Goal: Transaction & Acquisition: Purchase product/service

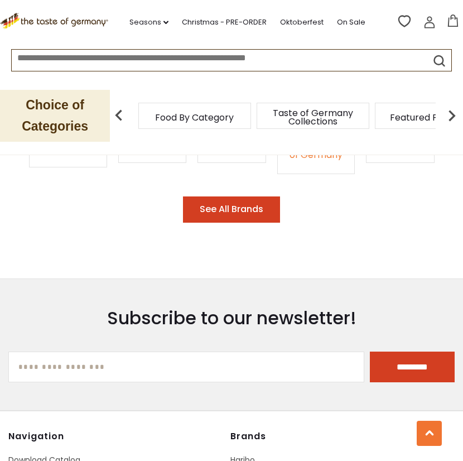
scroll to position [1748, 0]
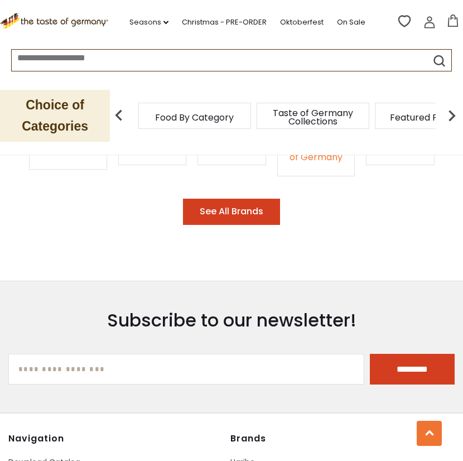
click at [110, 56] on input at bounding box center [209, 56] width 395 height 13
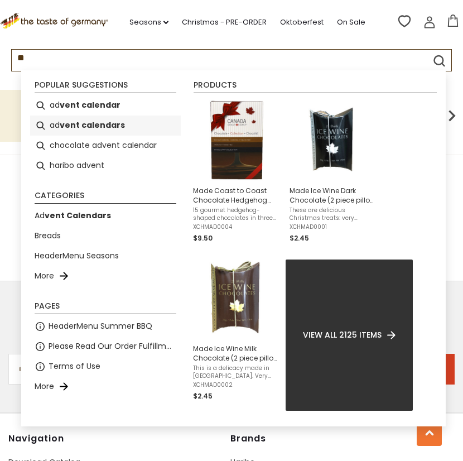
click at [90, 123] on b "vent calendars" at bounding box center [92, 125] width 65 height 13
type input "**********"
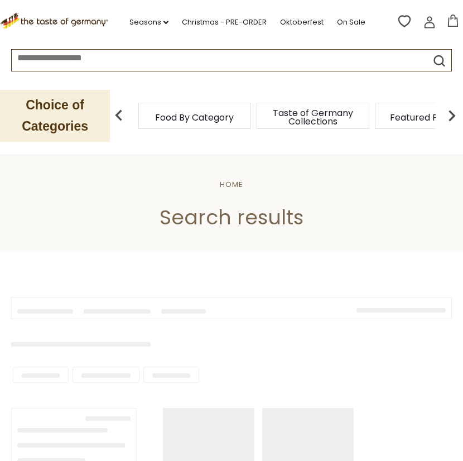
type input "**********"
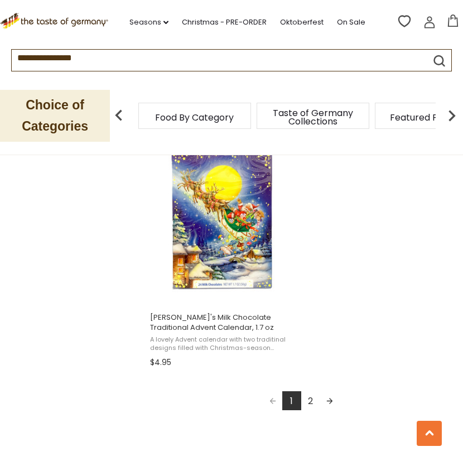
scroll to position [1934, 0]
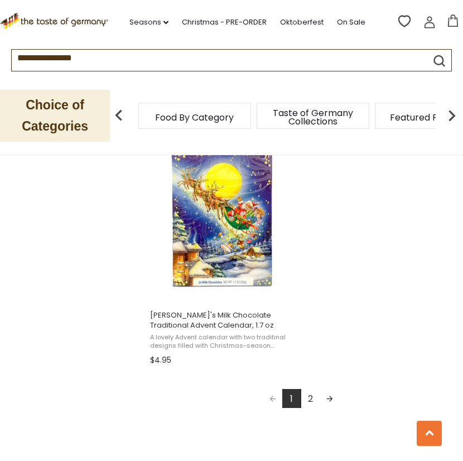
click at [331, 397] on link "Next page" at bounding box center [329, 398] width 19 height 19
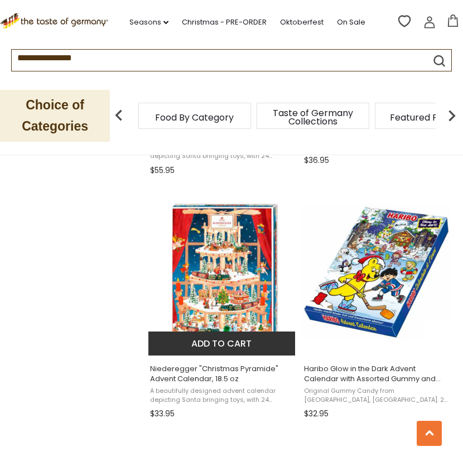
scroll to position [1395, 0]
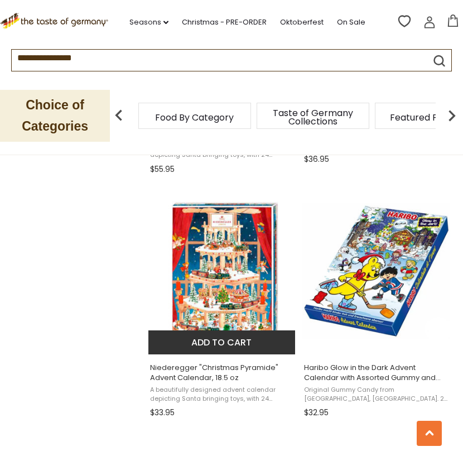
click at [219, 279] on img "Niederegger" at bounding box center [222, 271] width 148 height 148
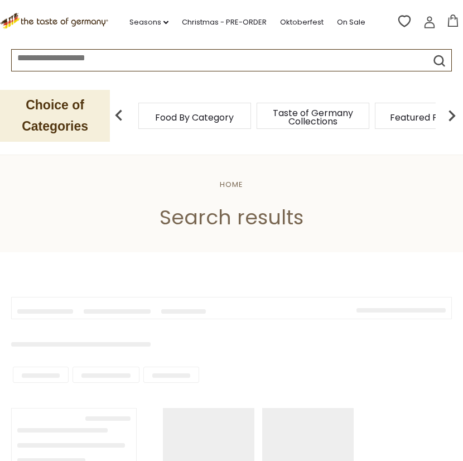
type input "**********"
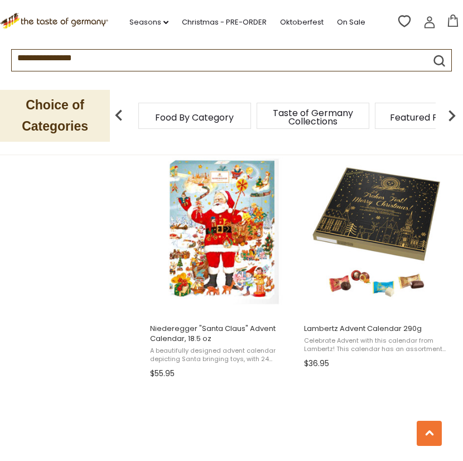
scroll to position [1190, 0]
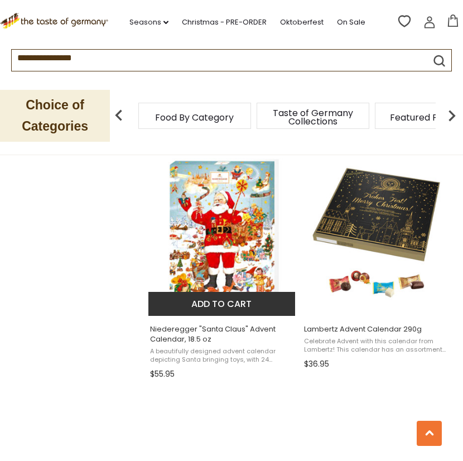
click at [213, 336] on span "Niederegger "Santa Claus" Advent Calendar, 18.5 oz" at bounding box center [222, 334] width 144 height 20
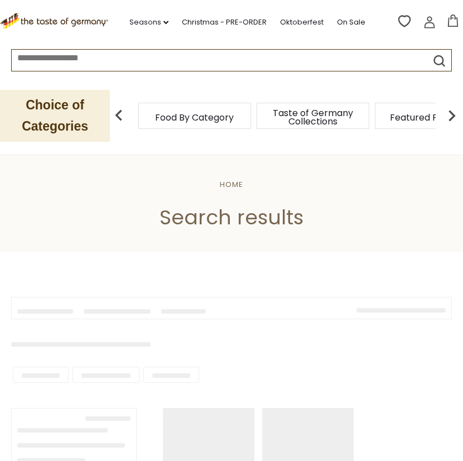
type input "**********"
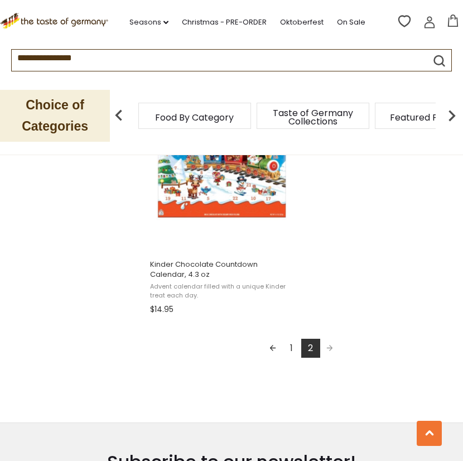
scroll to position [1971, 0]
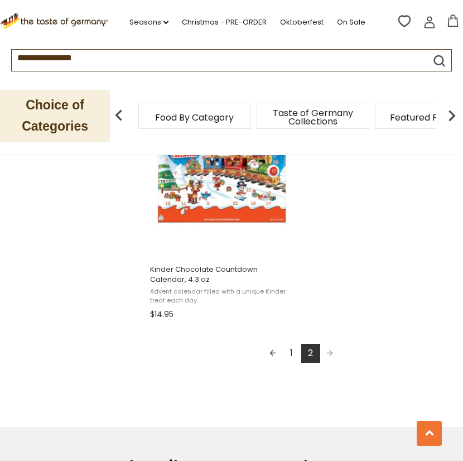
click at [273, 351] on link "Previous page" at bounding box center [272, 353] width 19 height 19
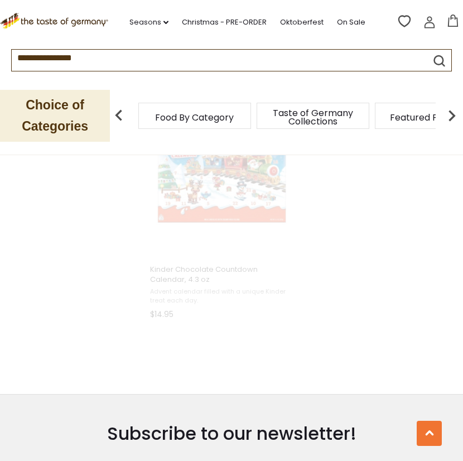
scroll to position [748, 0]
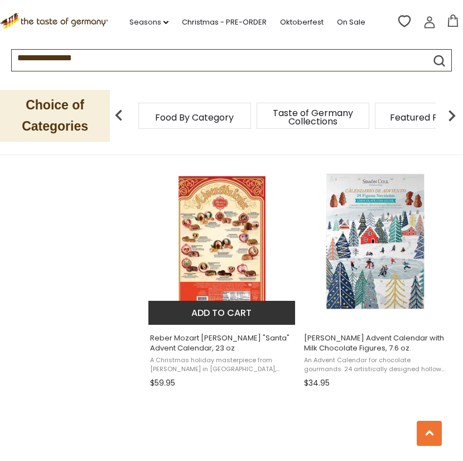
scroll to position [1673, 0]
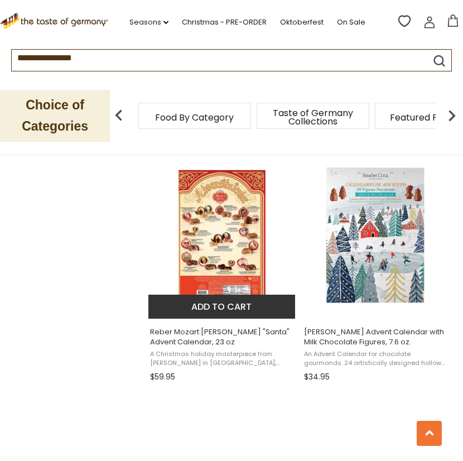
click at [219, 254] on img "Reber Mozart Kugel" at bounding box center [222, 235] width 148 height 148
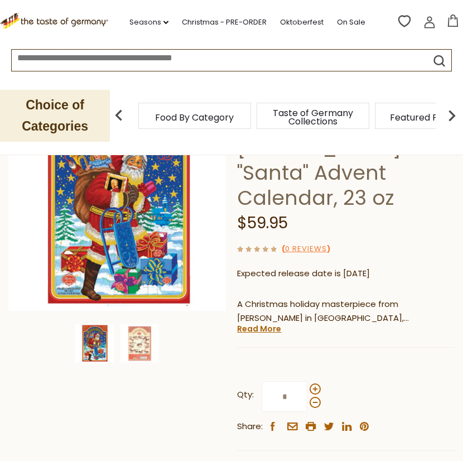
scroll to position [130, 0]
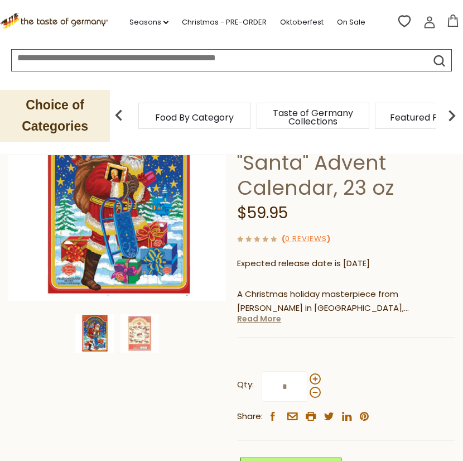
click at [275, 313] on link "Read More" at bounding box center [259, 318] width 44 height 11
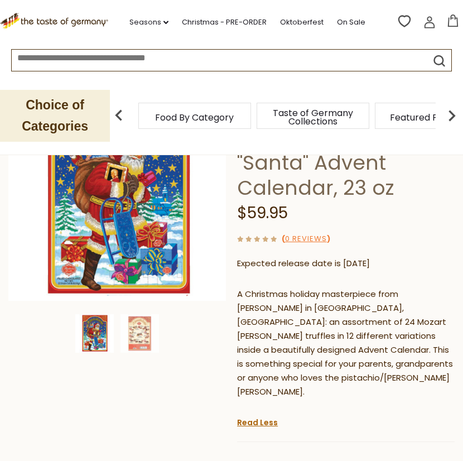
scroll to position [0, 0]
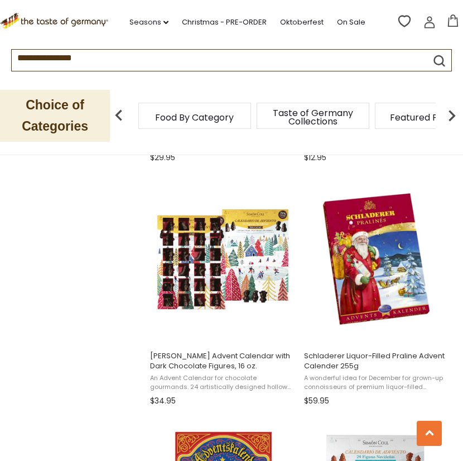
scroll to position [1413, 0]
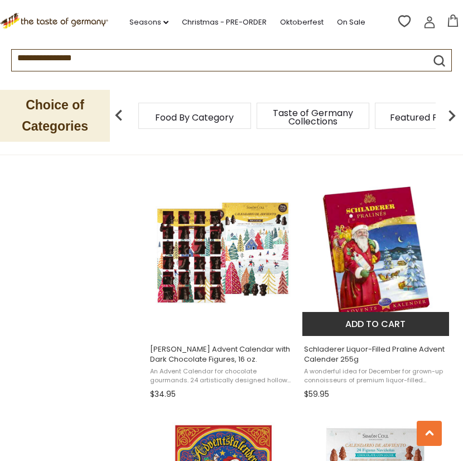
click at [361, 355] on span "Schladerer Liquor-Filled Praline Advent Calender 255g" at bounding box center [376, 354] width 144 height 20
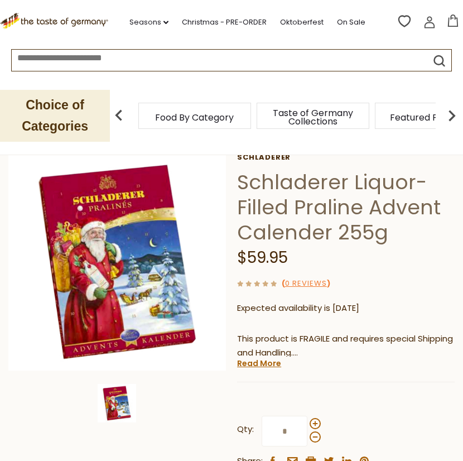
scroll to position [93, 0]
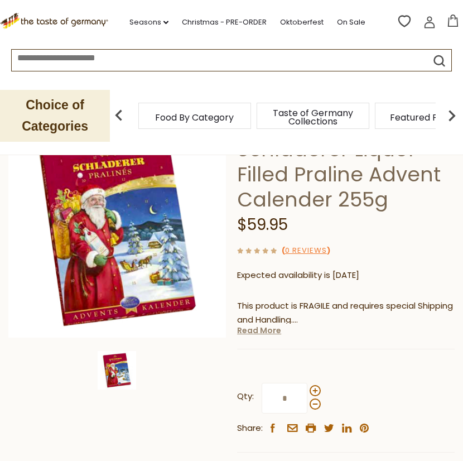
click at [255, 331] on link "Read More" at bounding box center [259, 330] width 44 height 11
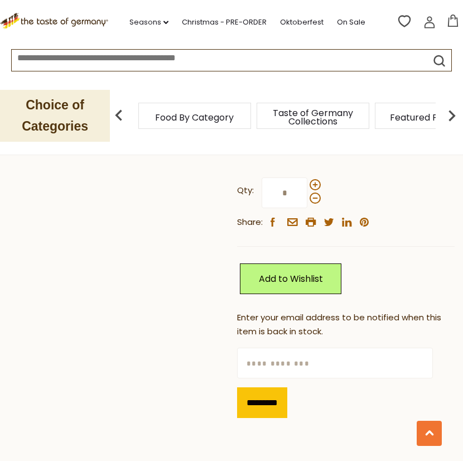
scroll to position [595, 0]
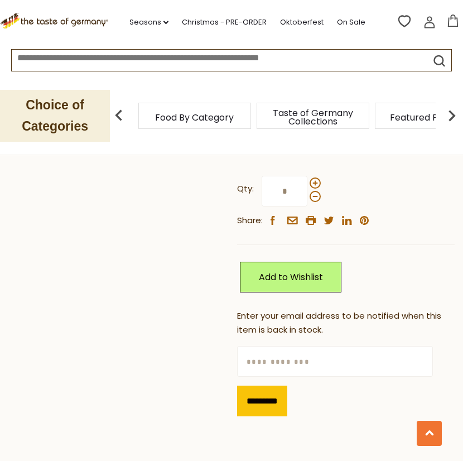
click at [262, 346] on input "text" at bounding box center [335, 361] width 196 height 31
type input "**********"
click at [285, 388] on input "*********" at bounding box center [262, 400] width 50 height 31
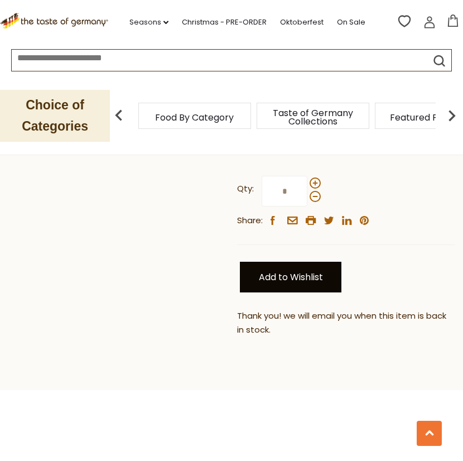
click at [303, 268] on link "Add to Wishlist" at bounding box center [291, 277] width 102 height 31
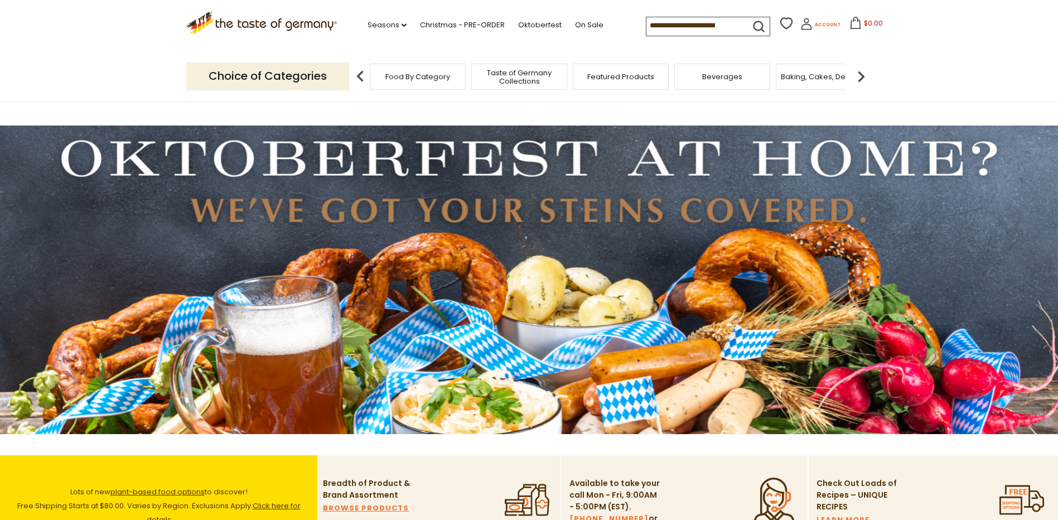
click at [816, 25] on span "Account" at bounding box center [828, 25] width 26 height 6
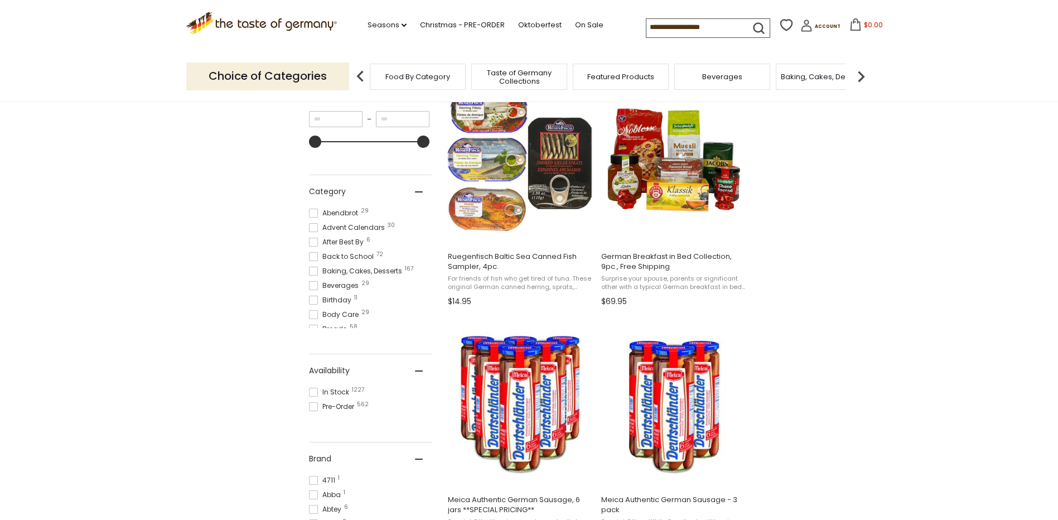
scroll to position [242, 0]
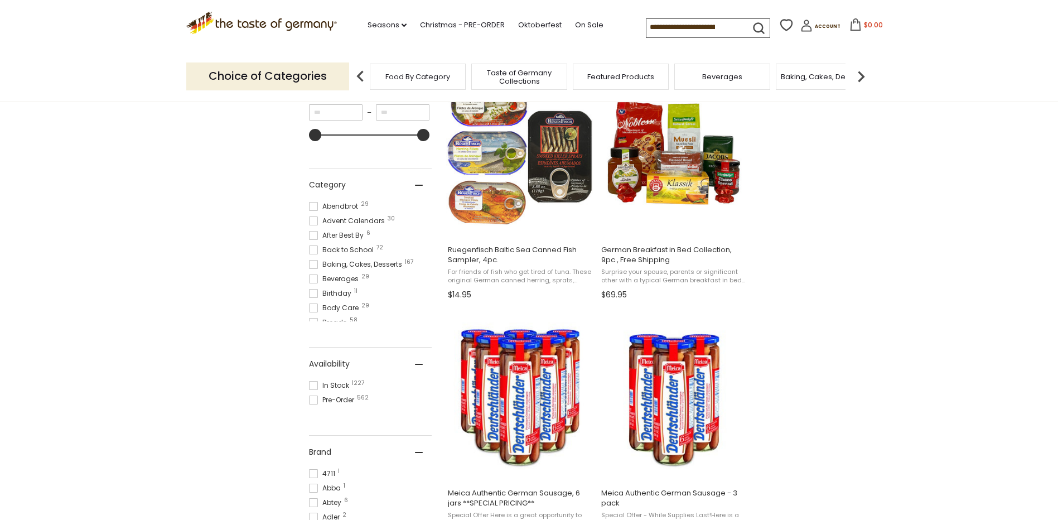
click at [366, 217] on span "Advent Calendars 30" at bounding box center [348, 221] width 79 height 10
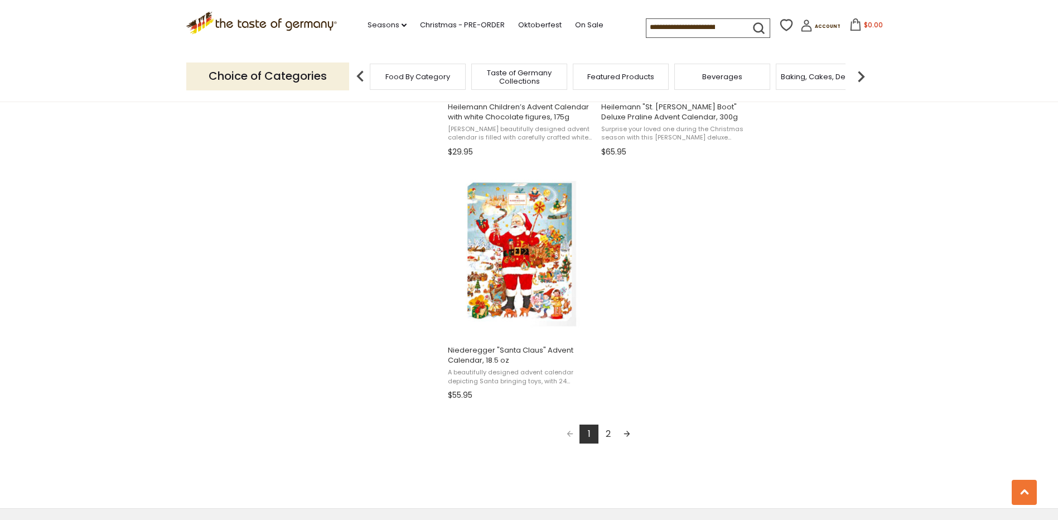
scroll to position [1841, 0]
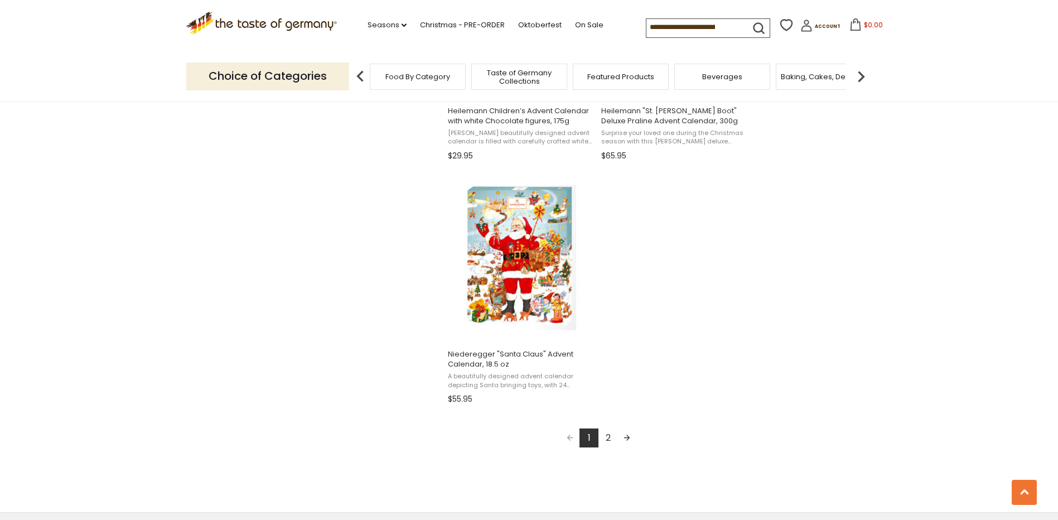
click at [605, 437] on link "2" at bounding box center [608, 437] width 19 height 19
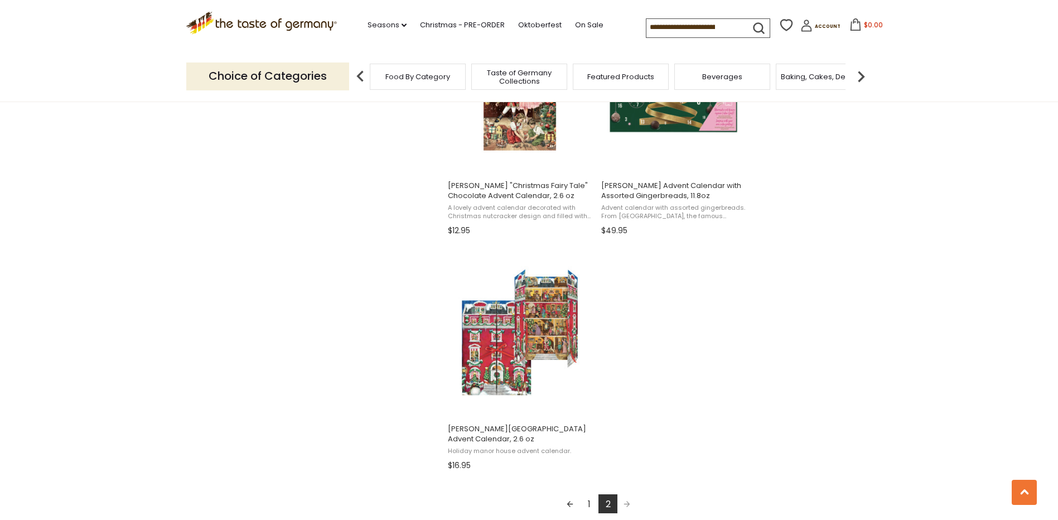
scroll to position [1767, 0]
click at [570, 504] on link "Previous page" at bounding box center [570, 503] width 19 height 19
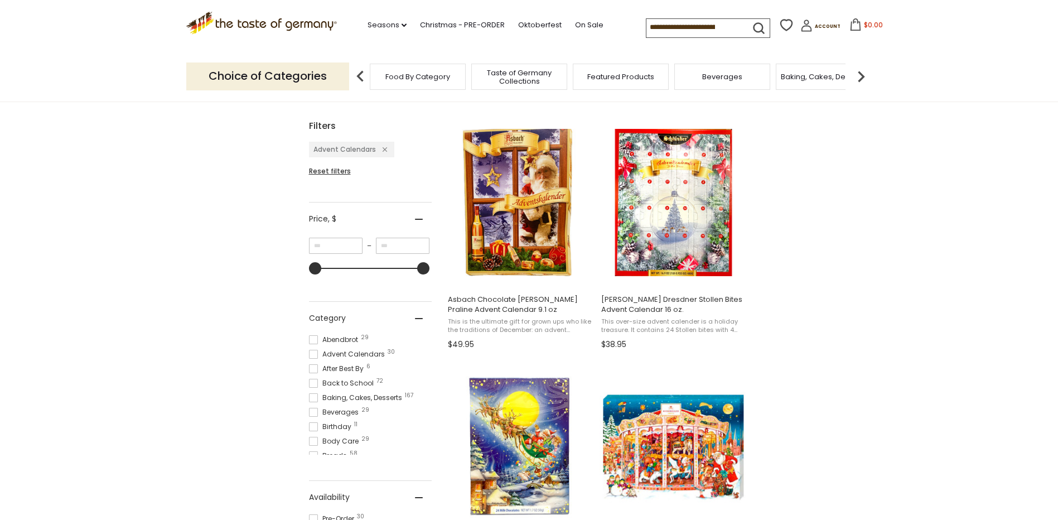
scroll to position [223, 0]
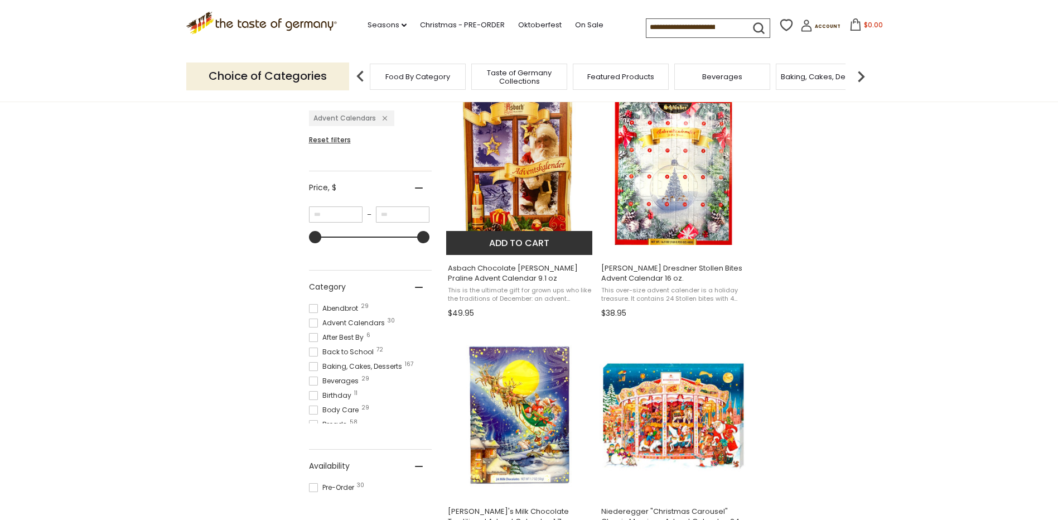
click at [509, 260] on span "Asbach Chocolate Brandy Praline Advent Calendar 9.1 oz This is the ultimate gif…" at bounding box center [520, 288] width 148 height 67
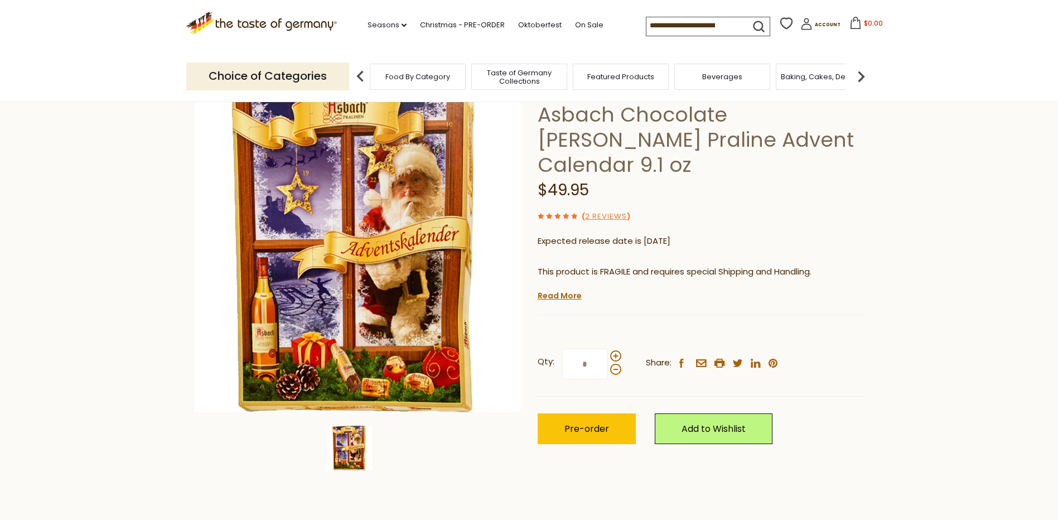
scroll to position [74, 0]
click at [615, 350] on span at bounding box center [615, 355] width 11 height 11
click at [608, 348] on input "*" at bounding box center [585, 363] width 46 height 31
click at [612, 363] on span at bounding box center [615, 368] width 11 height 11
click at [608, 348] on input "*" at bounding box center [585, 363] width 46 height 31
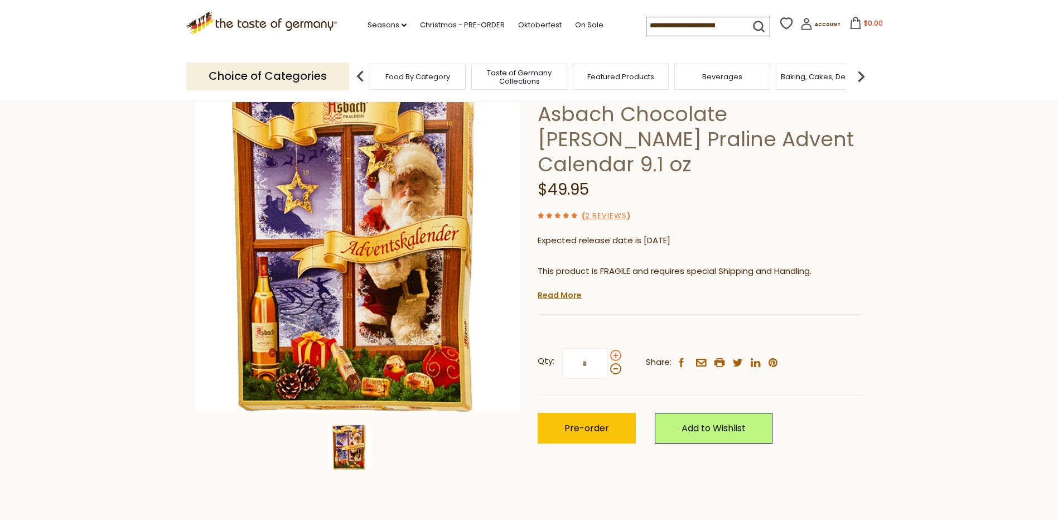
click at [616, 350] on span at bounding box center [615, 355] width 11 height 11
click at [608, 348] on input "*" at bounding box center [585, 363] width 46 height 31
click at [616, 350] on span at bounding box center [615, 355] width 11 height 11
click at [608, 348] on input "*" at bounding box center [585, 363] width 46 height 31
click at [612, 363] on span at bounding box center [615, 368] width 11 height 11
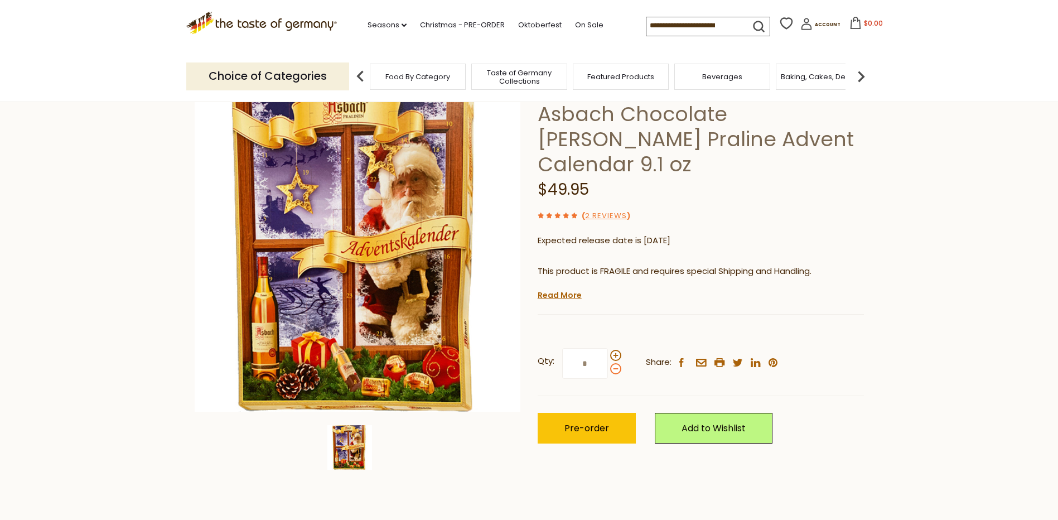
click at [608, 348] on input "*" at bounding box center [585, 363] width 46 height 31
click at [612, 363] on span at bounding box center [615, 368] width 11 height 11
click at [608, 348] on input "*" at bounding box center [585, 363] width 46 height 31
type input "*"
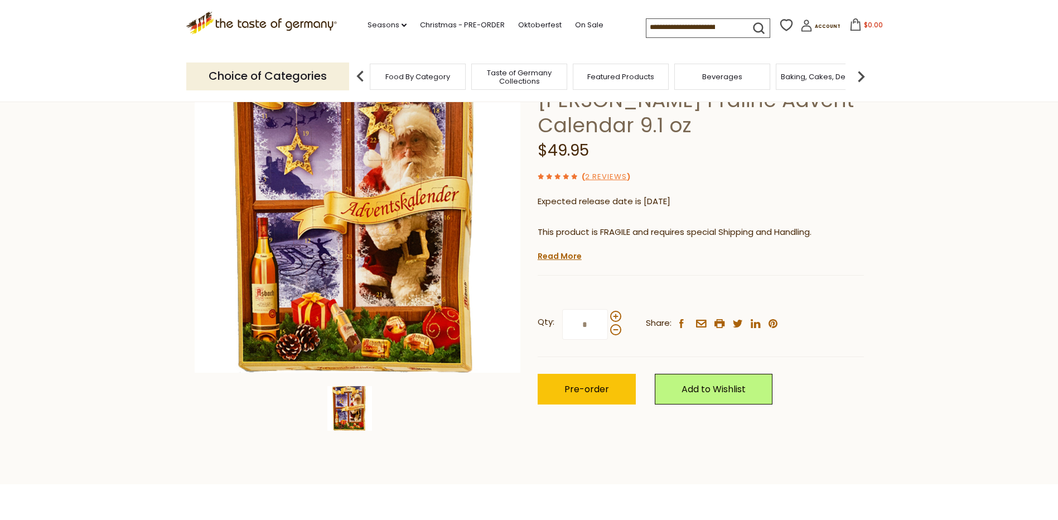
scroll to position [130, 0]
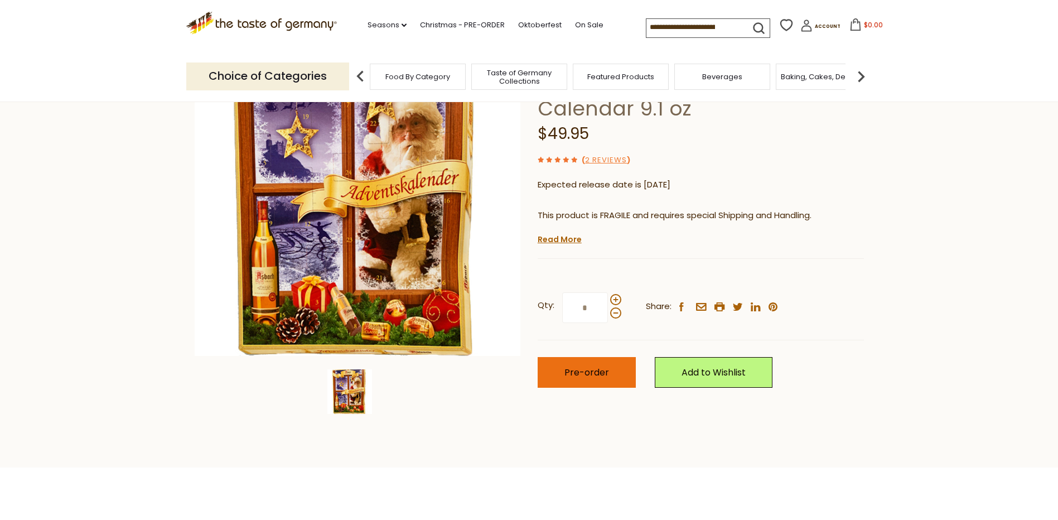
type input "*"
click at [594, 366] on span "Pre-order" at bounding box center [587, 372] width 45 height 13
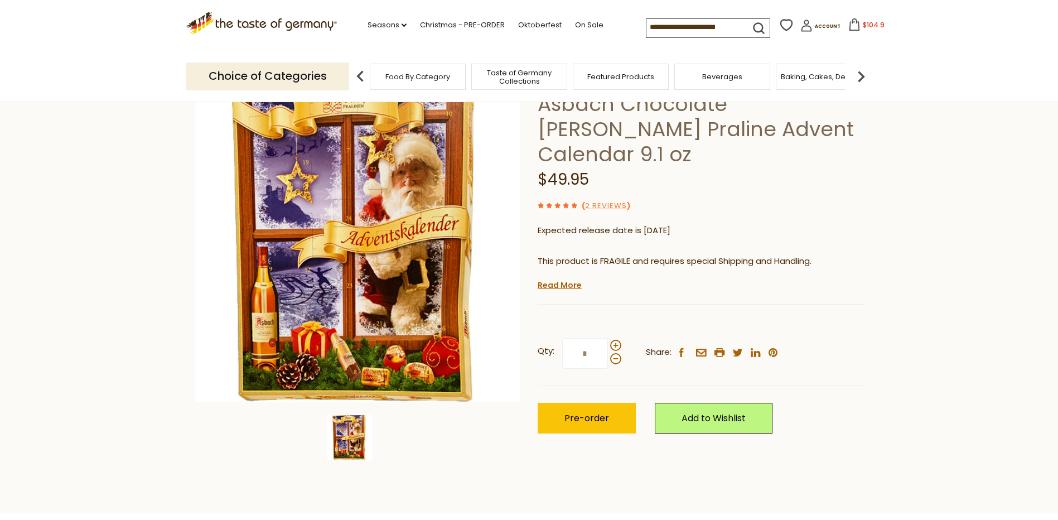
scroll to position [74, 0]
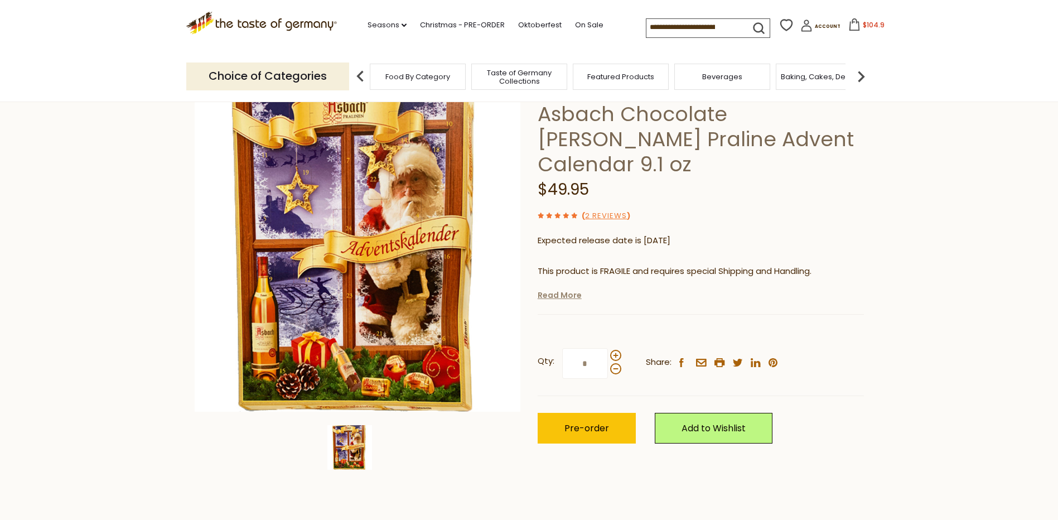
click at [554, 290] on link "Read More" at bounding box center [560, 295] width 44 height 11
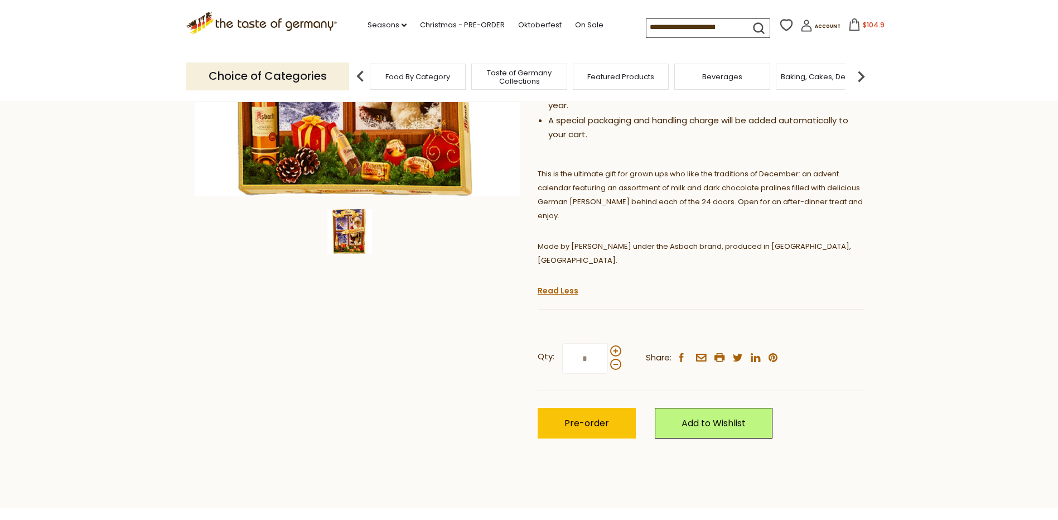
scroll to position [297, 0]
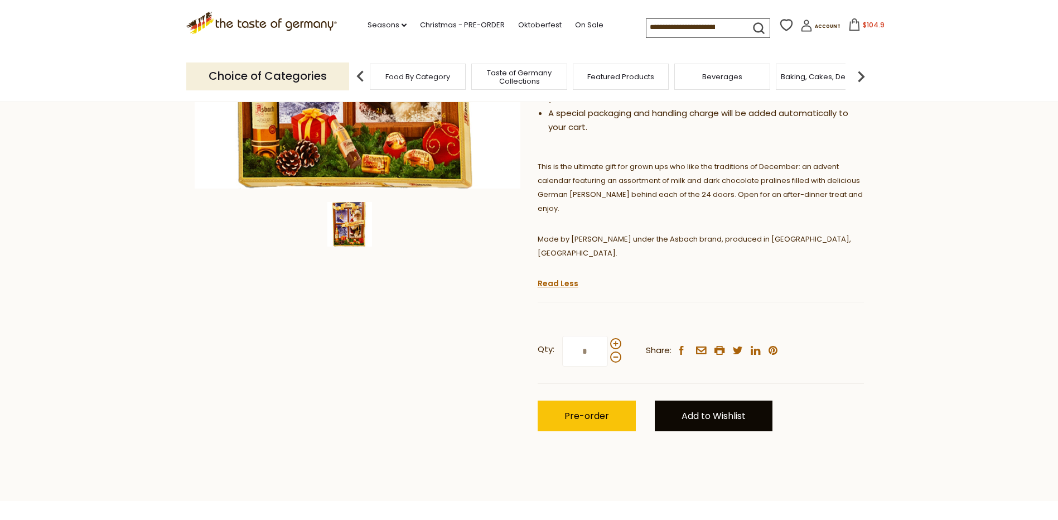
click at [691, 401] on link "Add to Wishlist" at bounding box center [714, 416] width 118 height 31
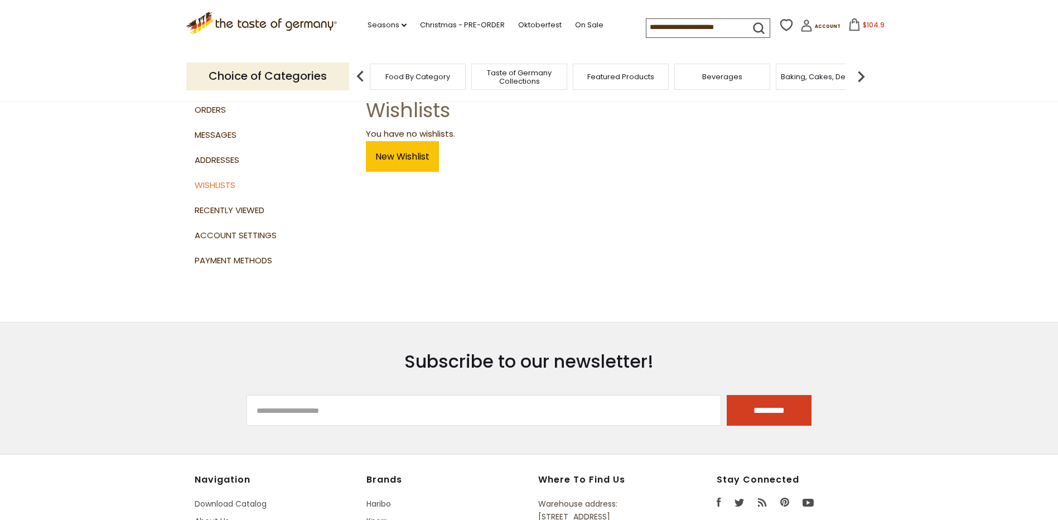
scroll to position [37, 0]
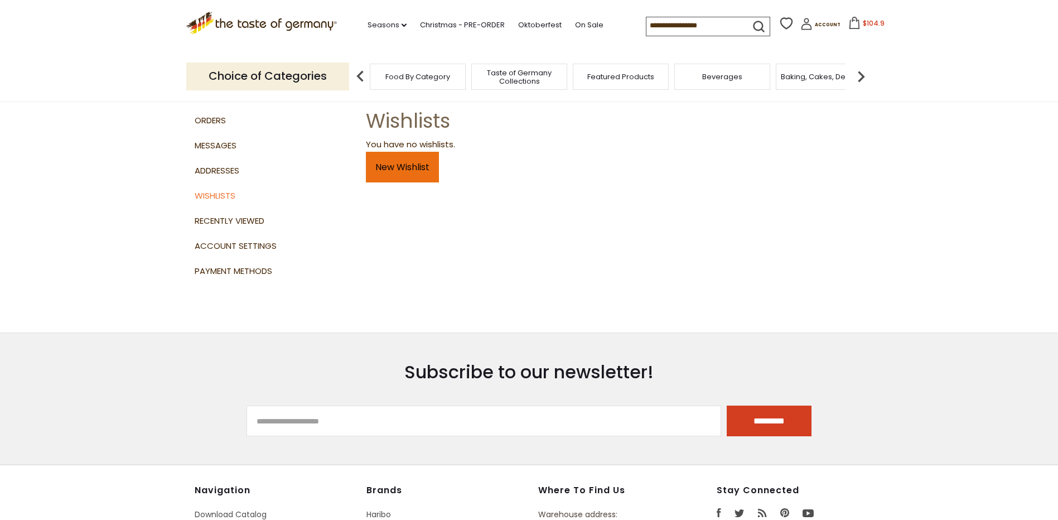
click at [401, 167] on link "New Wishlist" at bounding box center [402, 167] width 73 height 31
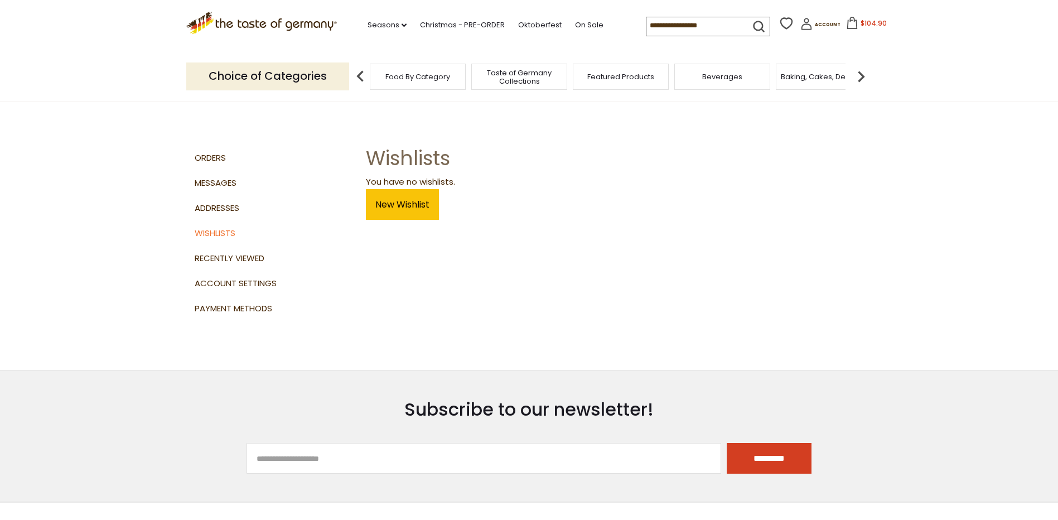
scroll to position [37, 0]
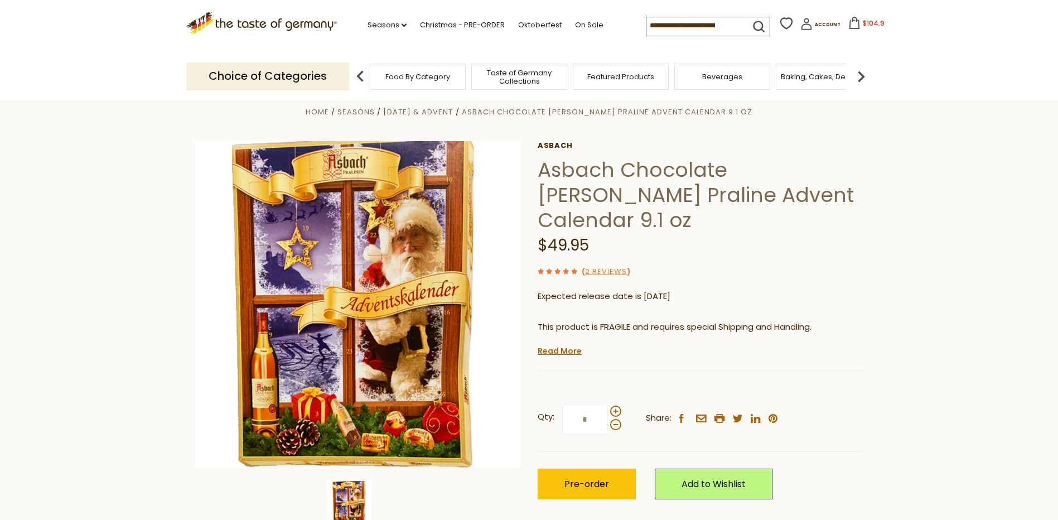
scroll to position [1, 0]
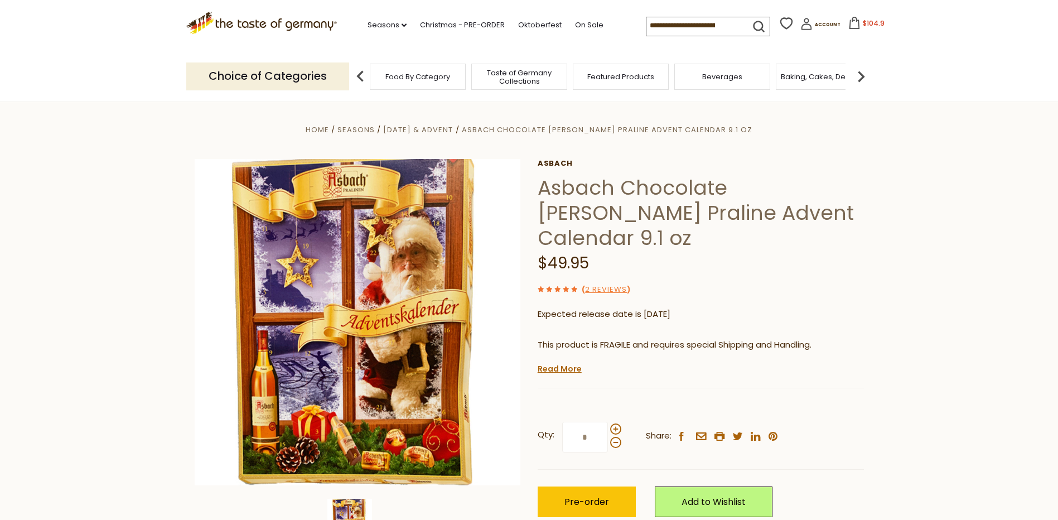
click at [848, 24] on icon at bounding box center [854, 23] width 12 height 12
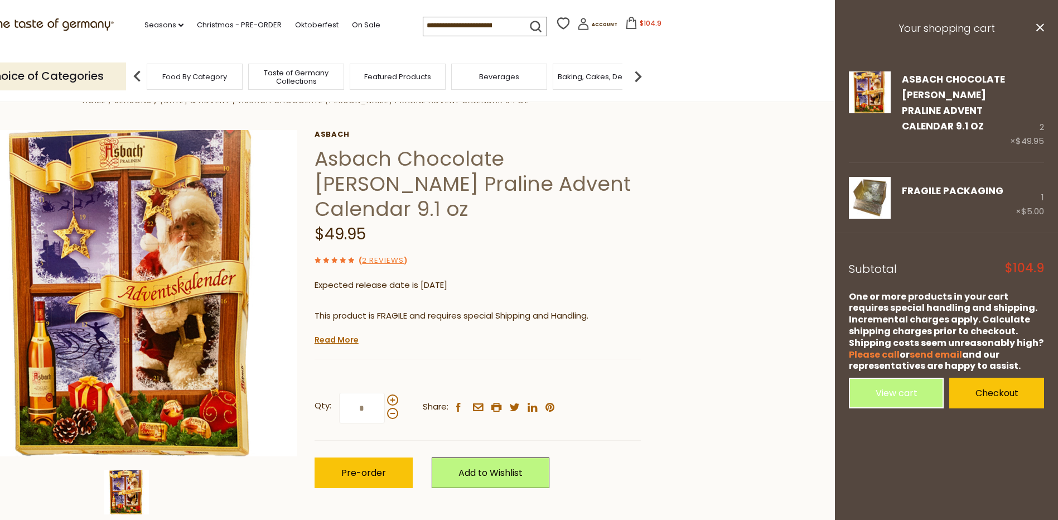
scroll to position [18, 0]
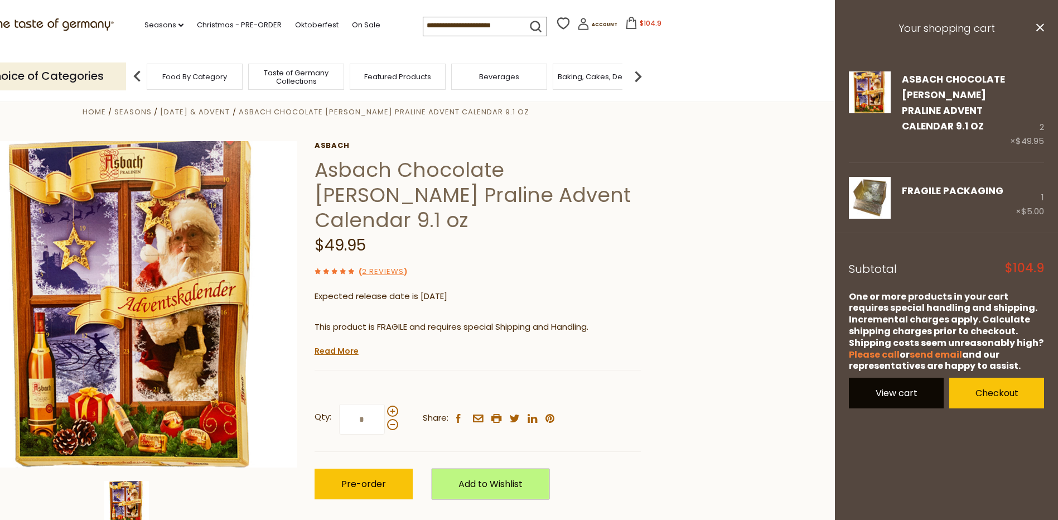
click at [894, 392] on link "View cart" at bounding box center [896, 393] width 95 height 31
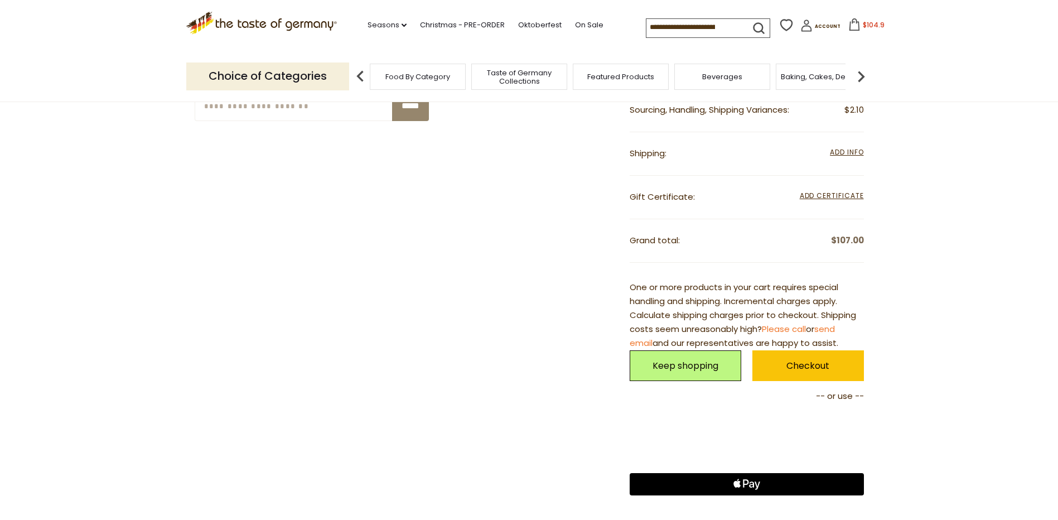
scroll to position [390, 0]
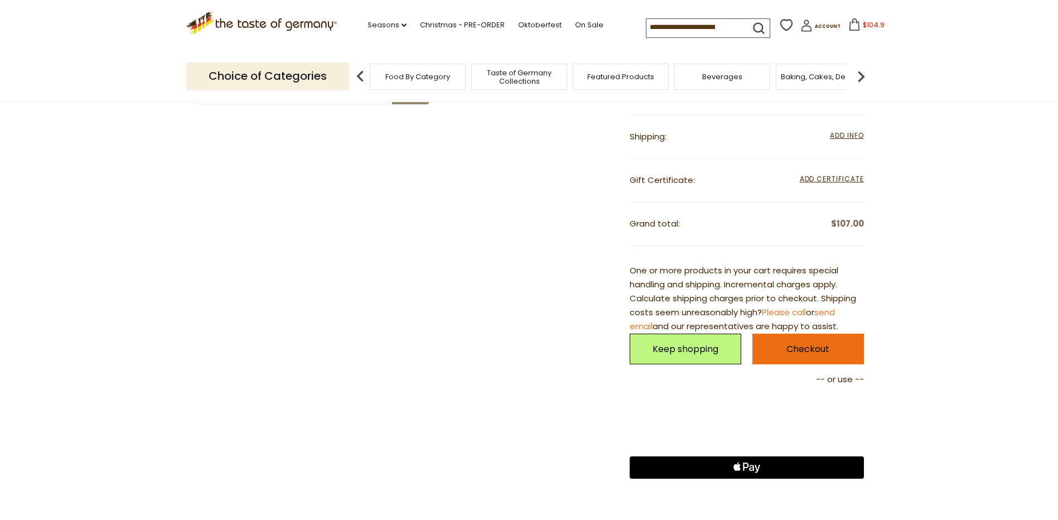
click at [800, 354] on link "Checkout" at bounding box center [808, 349] width 112 height 31
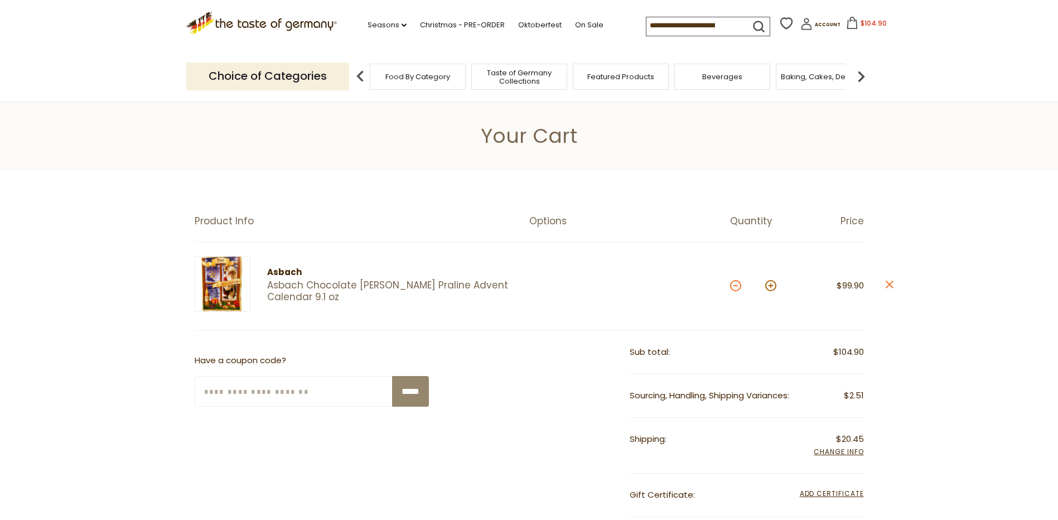
click at [738, 284] on button at bounding box center [735, 285] width 11 height 11
type input "*"
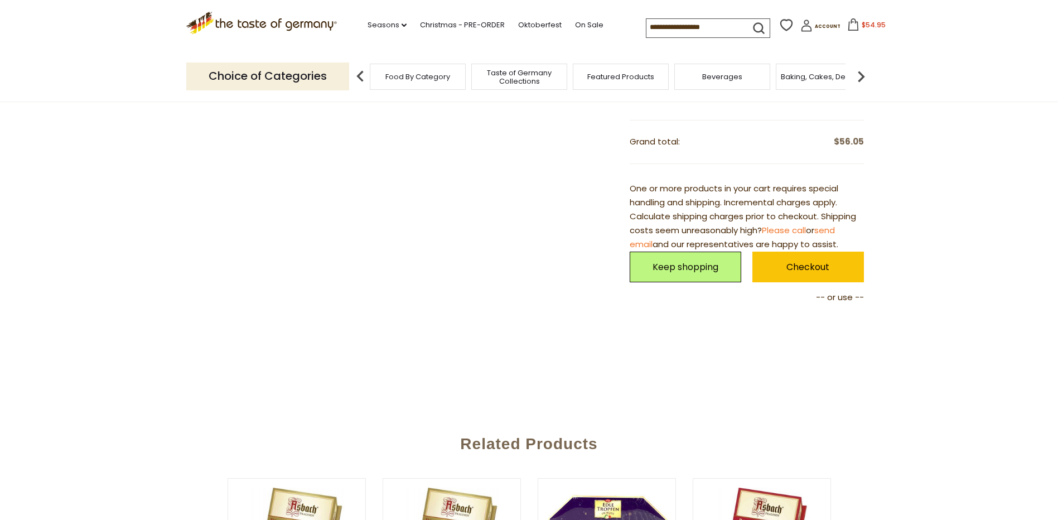
scroll to position [484, 0]
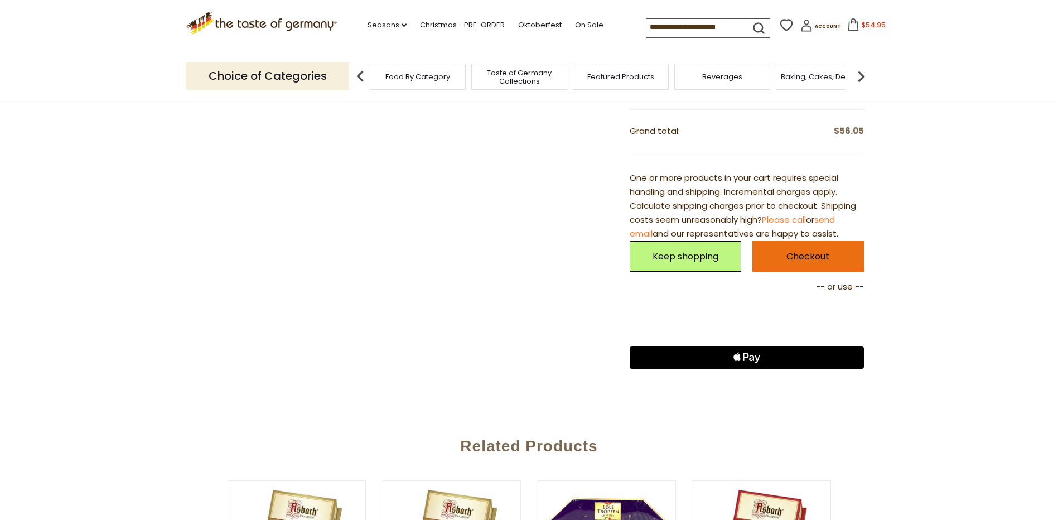
click at [807, 255] on link "Checkout" at bounding box center [808, 256] width 112 height 31
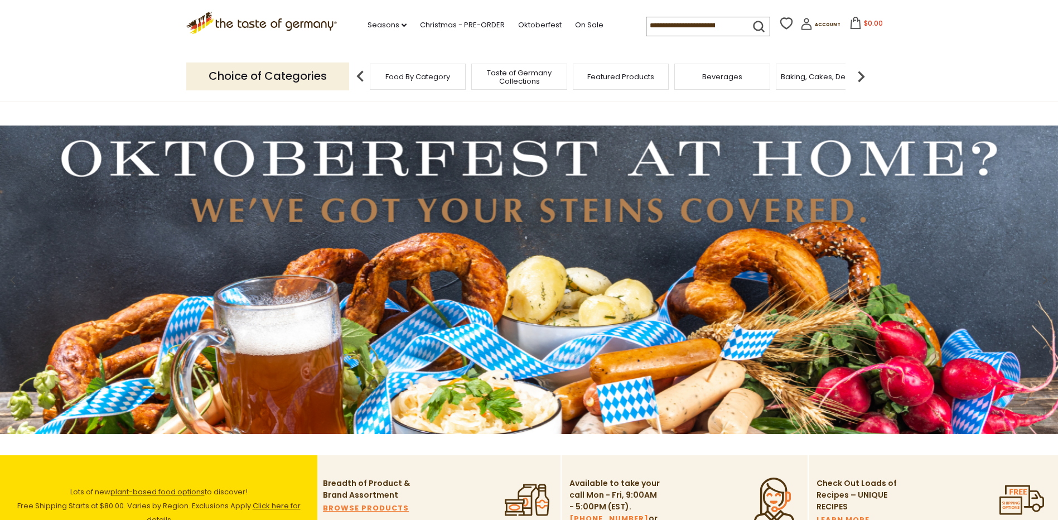
click at [659, 27] on input at bounding box center [694, 25] width 94 height 16
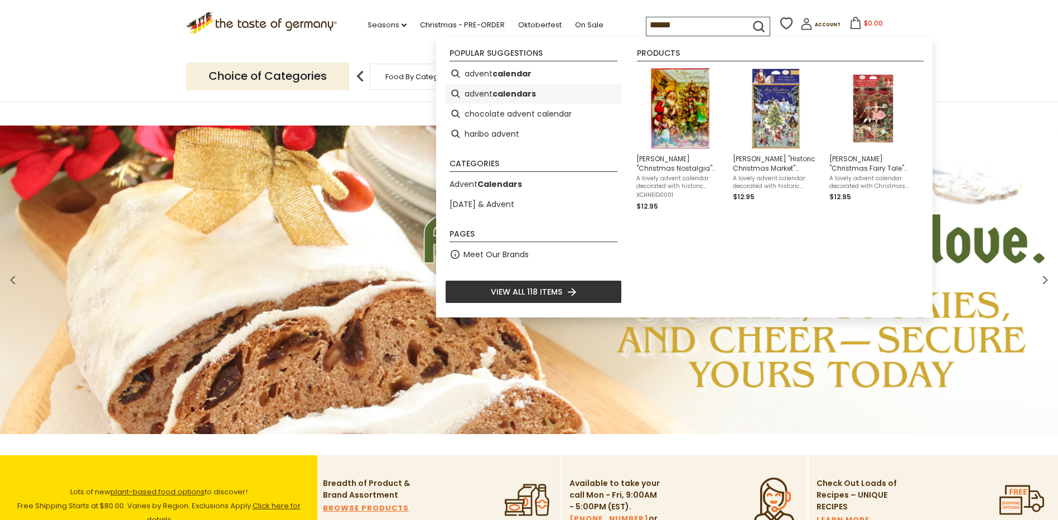
click at [493, 91] on b "calendars" at bounding box center [515, 94] width 44 height 13
type input "**********"
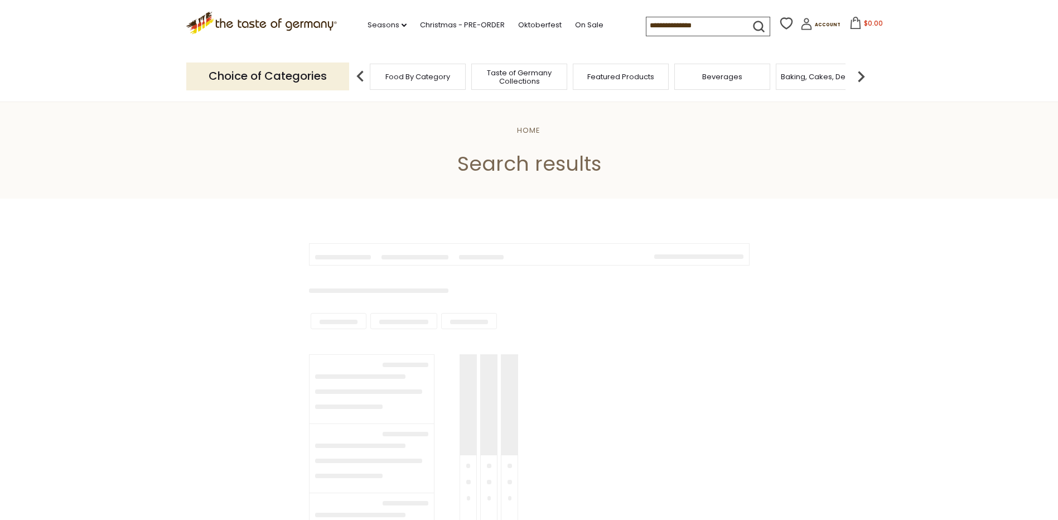
type input "**********"
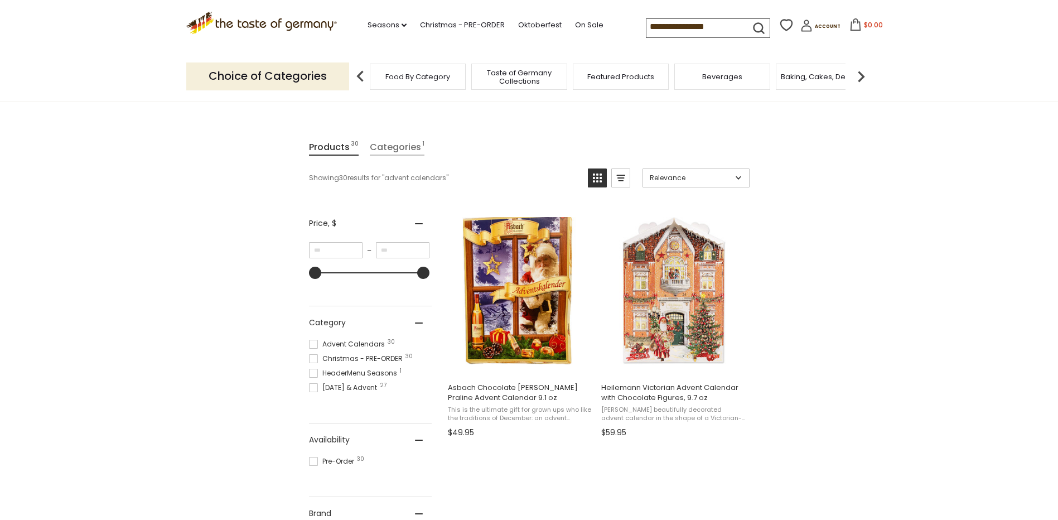
scroll to position [112, 0]
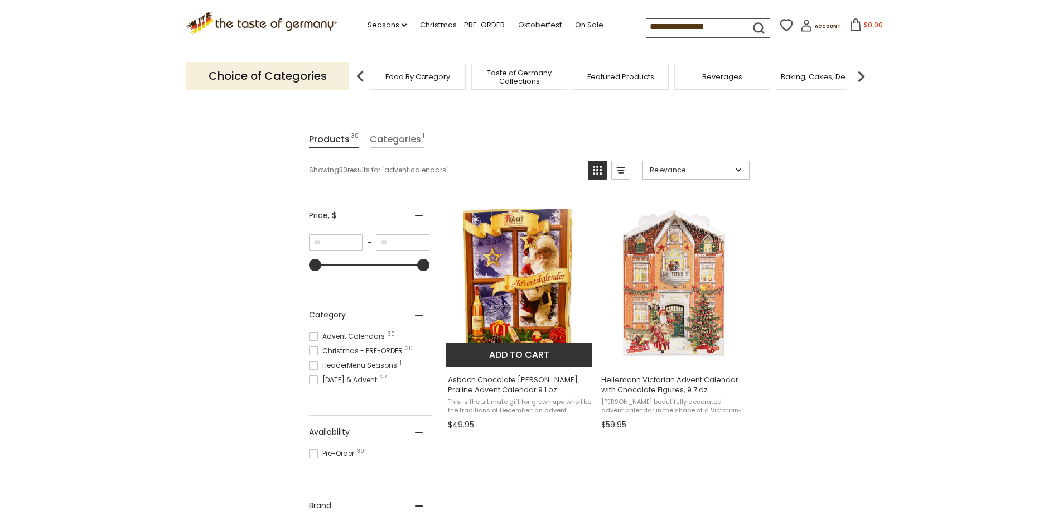
click at [518, 312] on img "Asbach Chocolate Brandy Praline Advent Calendar 9.1 oz" at bounding box center [520, 283] width 148 height 148
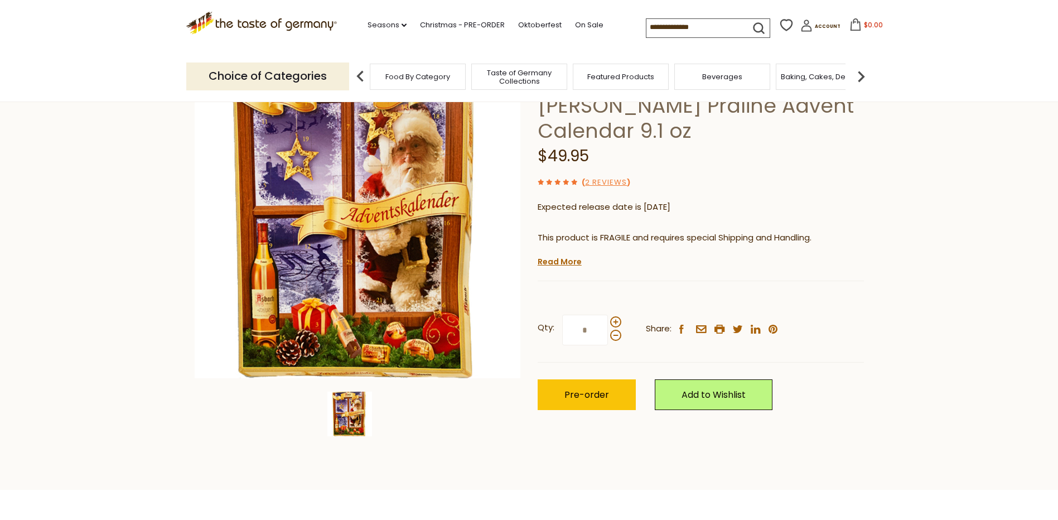
scroll to position [112, 0]
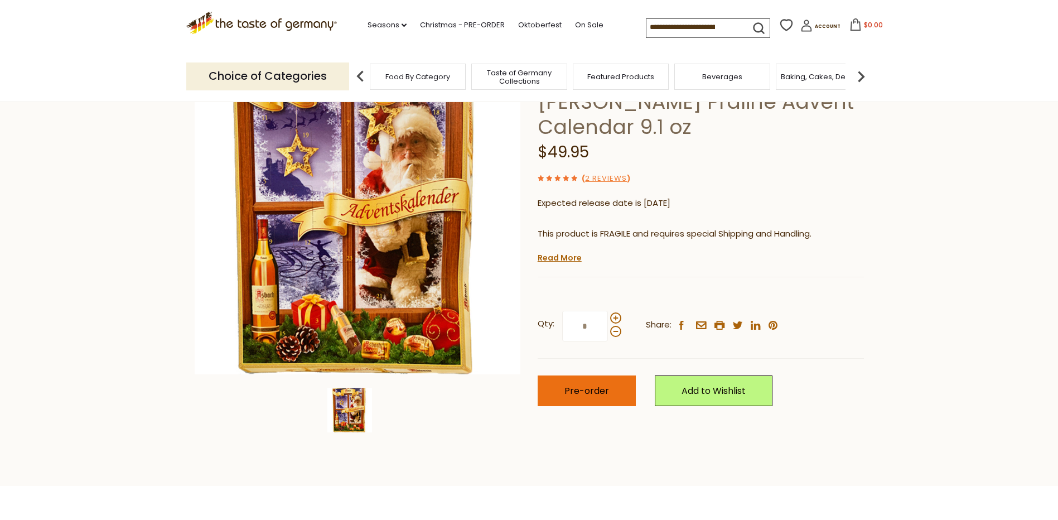
click at [573, 384] on span "Pre-order" at bounding box center [587, 390] width 45 height 13
click at [862, 23] on span "$54.95" at bounding box center [874, 24] width 24 height 9
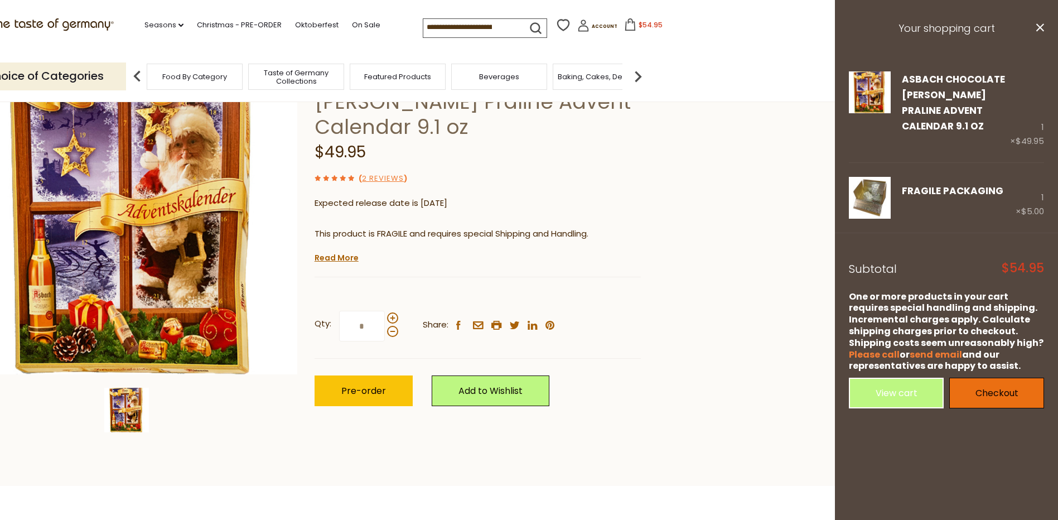
click at [996, 395] on link "Checkout" at bounding box center [996, 393] width 95 height 31
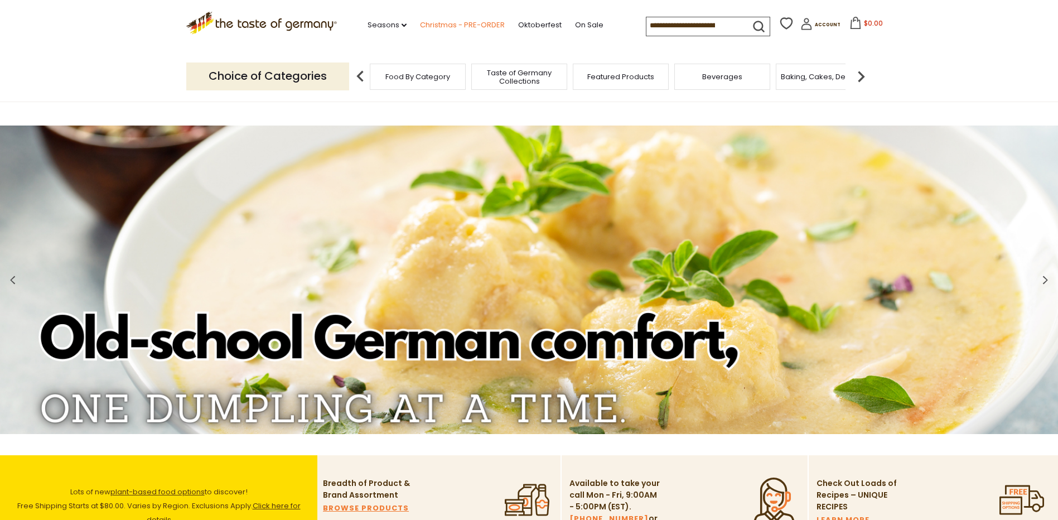
click at [469, 25] on link "Christmas - PRE-ORDER" at bounding box center [462, 25] width 85 height 12
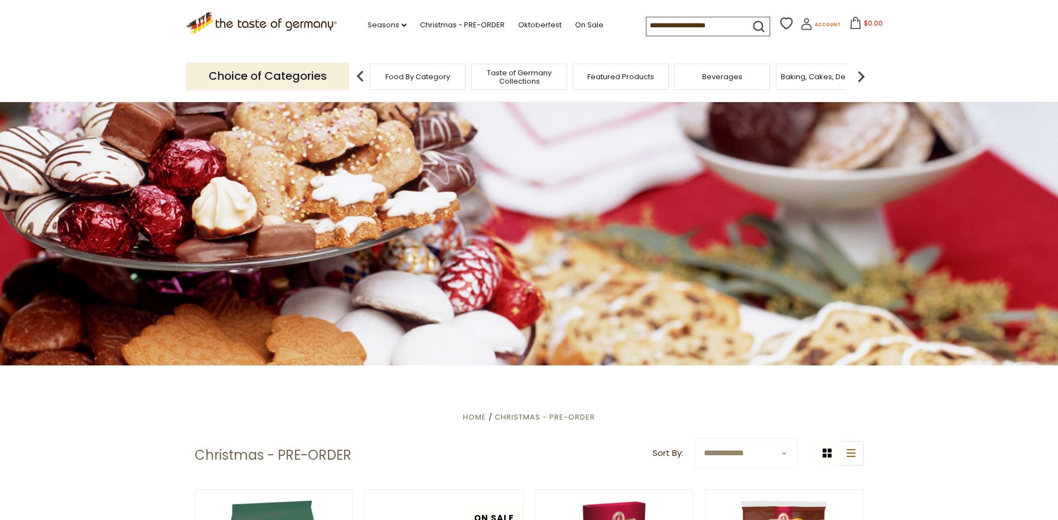
click at [815, 25] on span "Account" at bounding box center [828, 25] width 26 height 6
